Goal: Information Seeking & Learning: Learn about a topic

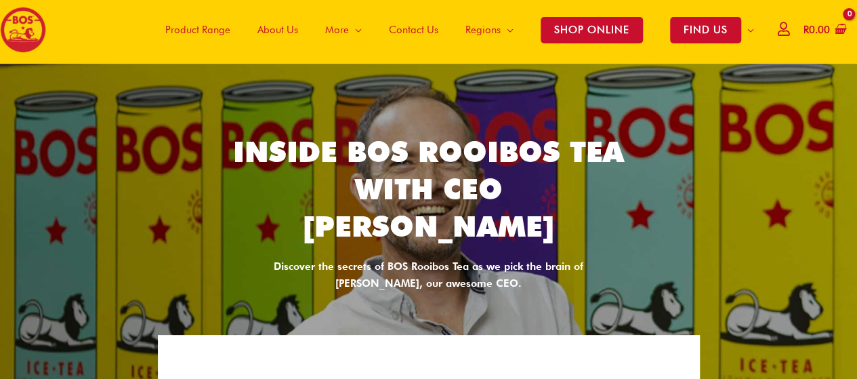
scroll to position [54, 0]
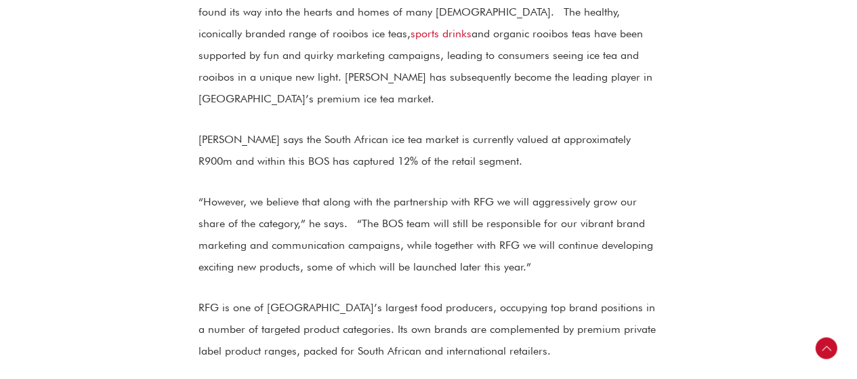
scroll to position [890, 0]
click at [637, 295] on p "RFG is one of [GEOGRAPHIC_DATA]’s largest food producers, occupying top brand p…" at bounding box center [428, 327] width 461 height 65
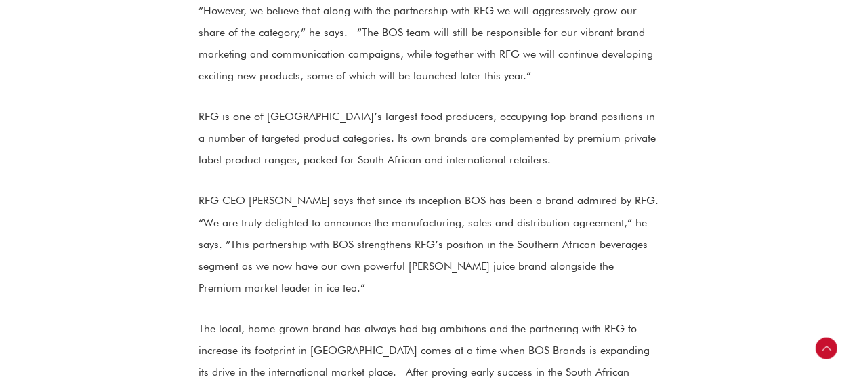
scroll to position [1107, 0]
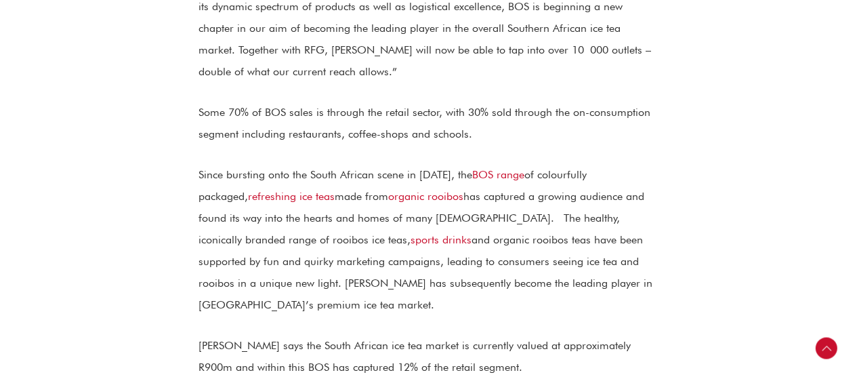
click at [723, 176] on section "[GEOGRAPHIC_DATA]. – BOS Brands, whose range of iconic rooibos ice teas has rev…" at bounding box center [428, 376] width 857 height 1395
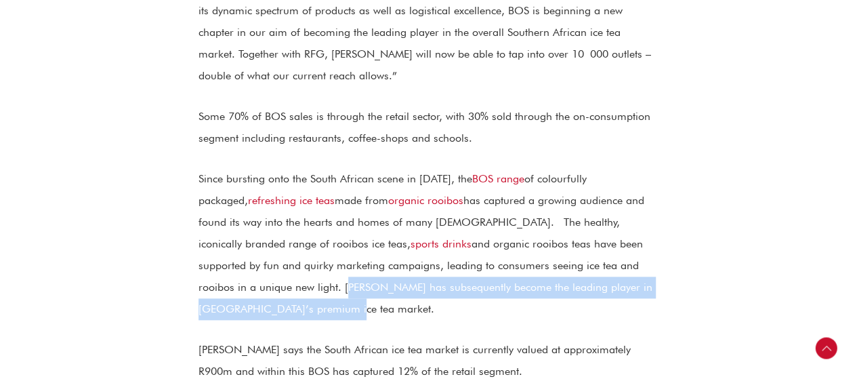
drag, startPoint x: 198, startPoint y: 263, endPoint x: 704, endPoint y: 271, distance: 505.3
click at [704, 271] on section "[GEOGRAPHIC_DATA]. – BOS Brands, whose range of iconic rooibos ice teas has rev…" at bounding box center [428, 380] width 857 height 1395
copy p "BOS has subsequently become the leading player in [GEOGRAPHIC_DATA]’s premium i…"
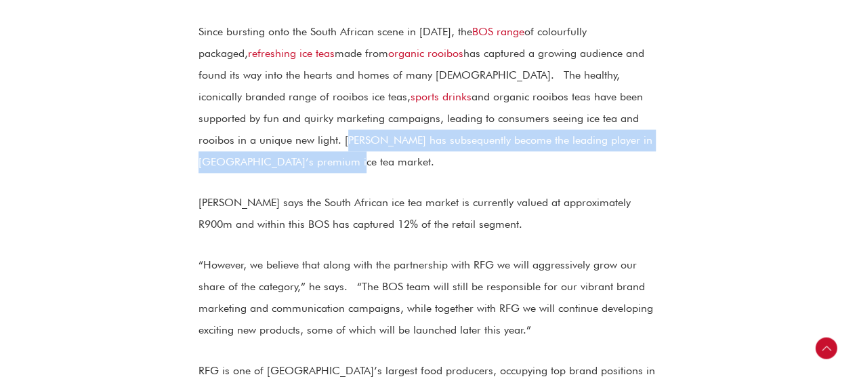
scroll to position [822, 0]
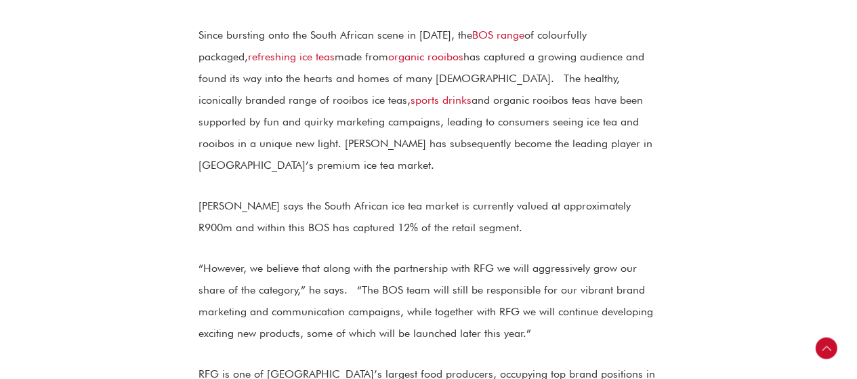
click at [783, 236] on section "[GEOGRAPHIC_DATA]. – BOS Brands, whose range of iconic rooibos ice teas has rev…" at bounding box center [428, 236] width 857 height 1395
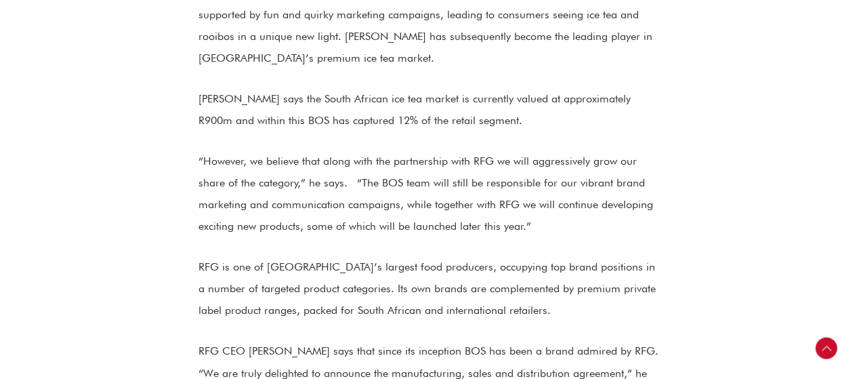
scroll to position [936, 0]
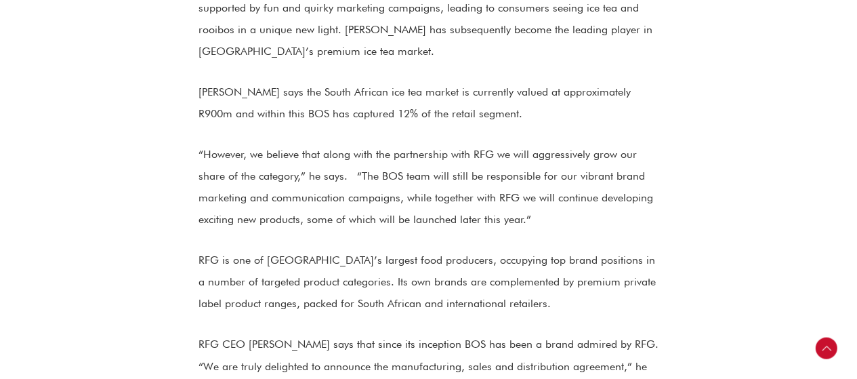
click at [740, 234] on section "[GEOGRAPHIC_DATA]. – BOS Brands, whose range of iconic rooibos ice teas has rev…" at bounding box center [428, 123] width 857 height 1395
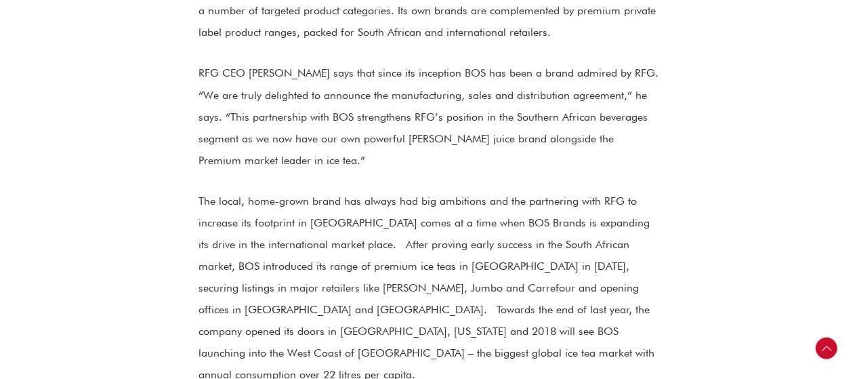
scroll to position [1234, 0]
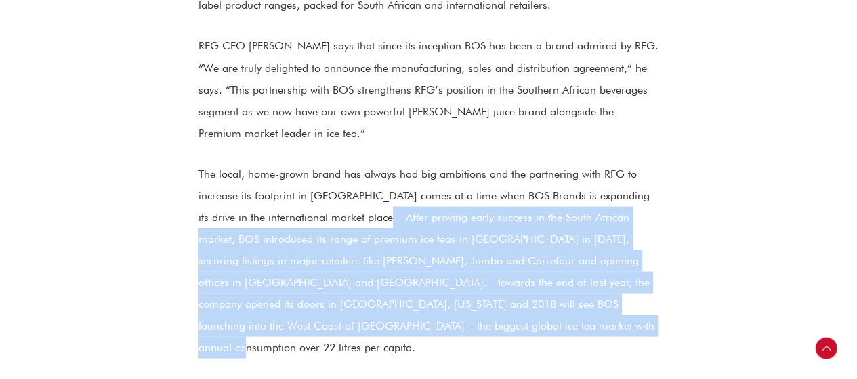
drag, startPoint x: 362, startPoint y: 166, endPoint x: 530, endPoint y: 286, distance: 206.7
click at [530, 286] on p "The local, home-grown brand has always had big ambitions and the partnering wit…" at bounding box center [428, 260] width 461 height 195
copy p "After proving early success in the South African market, BOS introduced its ran…"
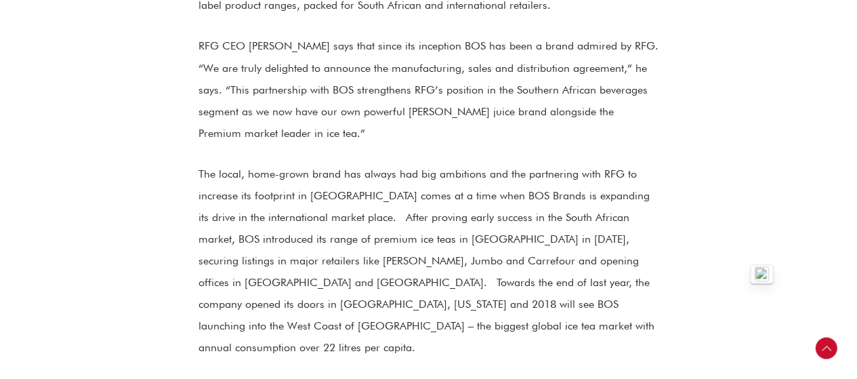
scroll to position [0, 0]
